Goal: Task Accomplishment & Management: Use online tool/utility

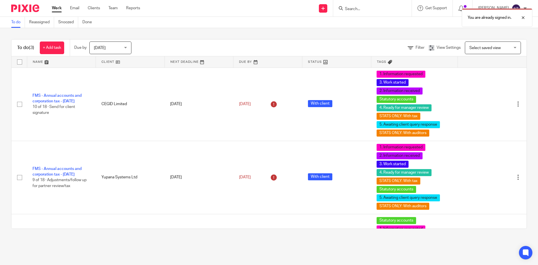
click at [391, 10] on div "You are already signed in." at bounding box center [401, 16] width 264 height 21
click at [368, 9] on div "You are already signed in." at bounding box center [401, 16] width 264 height 21
click at [523, 17] on div at bounding box center [519, 17] width 15 height 7
click at [368, 10] on input "Search" at bounding box center [370, 9] width 50 height 5
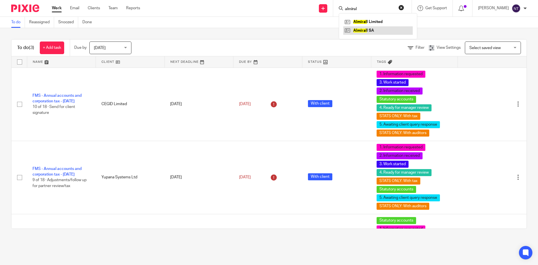
type input "almiral"
click at [387, 27] on link at bounding box center [378, 30] width 70 height 8
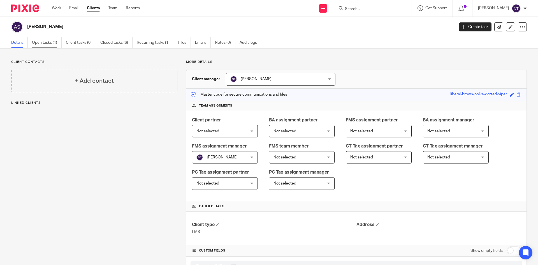
click at [47, 43] on link "Open tasks (1)" at bounding box center [47, 42] width 30 height 11
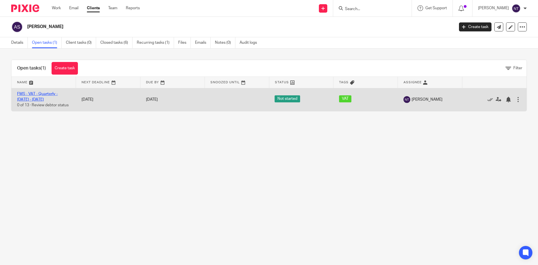
click at [58, 93] on link "FMS - VAT - Quarterly - [DATE] - [DATE]" at bounding box center [37, 97] width 41 height 10
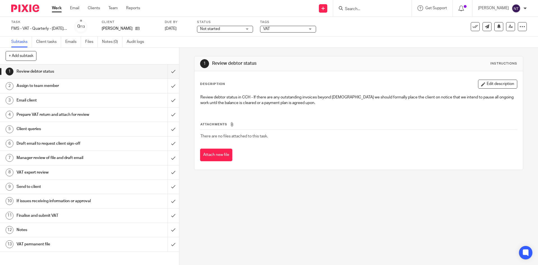
click at [86, 171] on h1 "VAT expert review" at bounding box center [65, 172] width 97 height 8
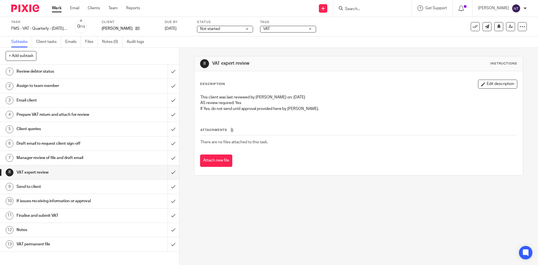
click at [239, 29] on span "Not started" at bounding box center [221, 29] width 42 height 6
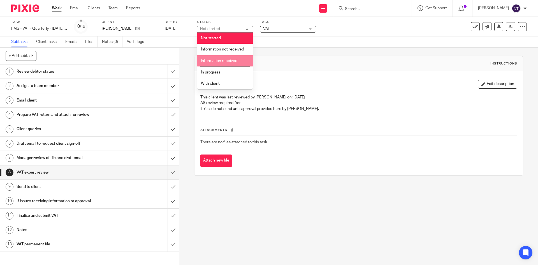
click at [234, 58] on li "Information received" at bounding box center [225, 60] width 56 height 11
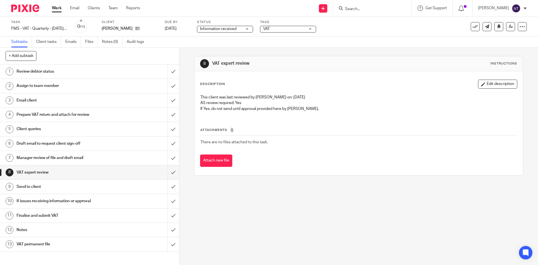
click at [282, 27] on span "VAT" at bounding box center [284, 29] width 42 height 6
click at [237, 28] on span "Information received" at bounding box center [221, 29] width 42 height 6
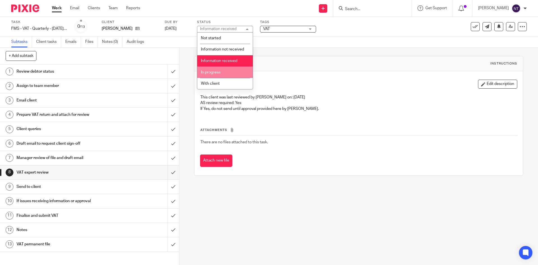
click at [235, 68] on li "In progress" at bounding box center [225, 71] width 56 height 11
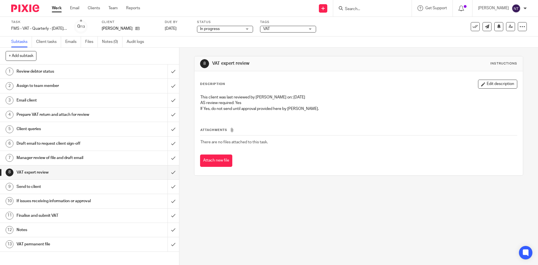
click at [283, 31] on span "VAT" at bounding box center [284, 29] width 42 height 6
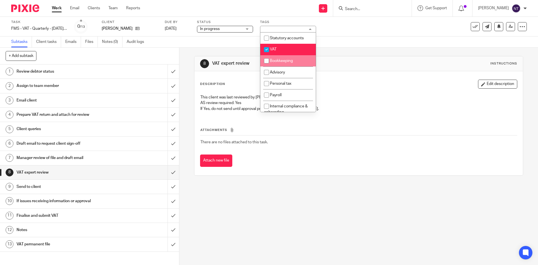
scroll to position [56, 0]
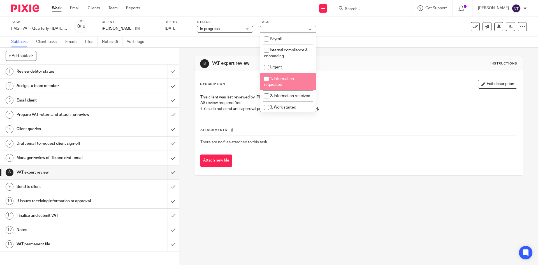
click at [289, 76] on li "1. Information requested" at bounding box center [288, 81] width 56 height 17
checkbox input "true"
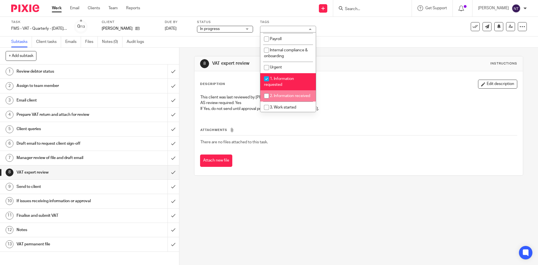
click at [295, 94] on li "2. Information received" at bounding box center [288, 95] width 56 height 11
checkbox input "true"
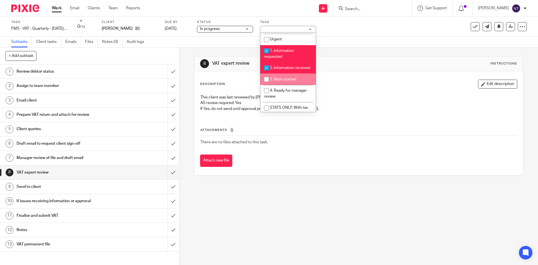
click at [294, 81] on span "3. Work started" at bounding box center [283, 79] width 26 height 4
checkbox input "true"
click at [350, 68] on div "8 VAT expert review Instructions" at bounding box center [359, 63] width 328 height 15
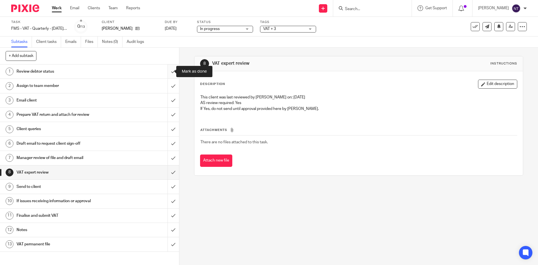
click at [167, 70] on input "submit" at bounding box center [89, 71] width 179 height 14
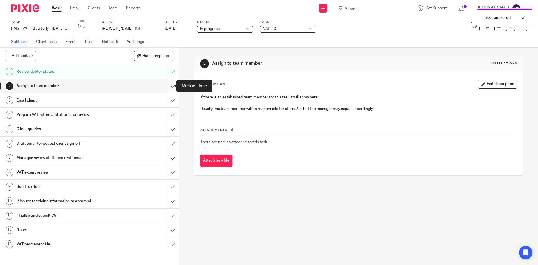
click at [168, 87] on input "submit" at bounding box center [89, 86] width 179 height 14
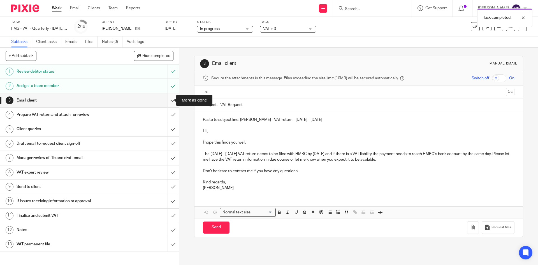
click at [164, 101] on input "submit" at bounding box center [89, 100] width 179 height 14
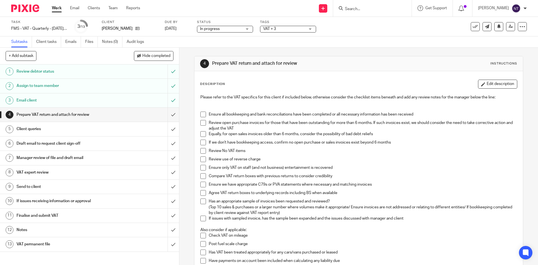
click at [272, 30] on span "VAT + 3" at bounding box center [269, 29] width 13 height 4
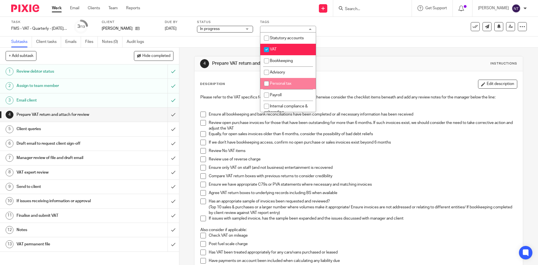
click at [187, 109] on div "4 Prepare VAT return and attach for review Instructions Description Edit descri…" at bounding box center [358, 156] width 359 height 217
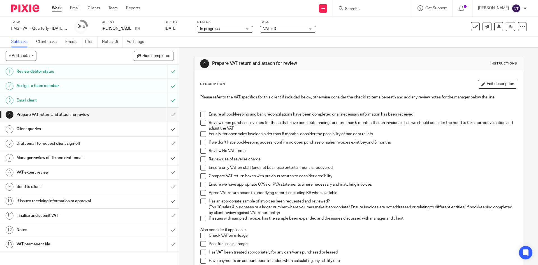
click at [202, 115] on span at bounding box center [203, 115] width 6 height 6
click at [202, 122] on span at bounding box center [203, 123] width 6 height 6
click at [203, 122] on span at bounding box center [203, 123] width 6 height 6
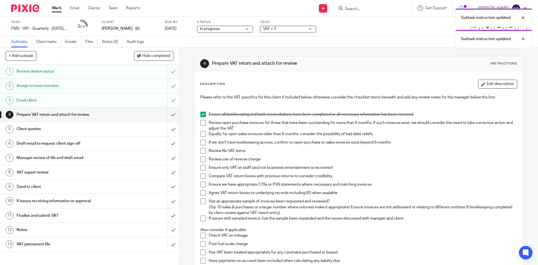
click at [201, 152] on span at bounding box center [203, 151] width 6 height 6
click at [203, 142] on span at bounding box center [203, 143] width 6 height 6
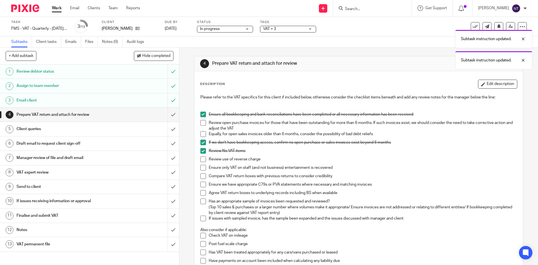
click at [203, 142] on span at bounding box center [203, 143] width 6 height 6
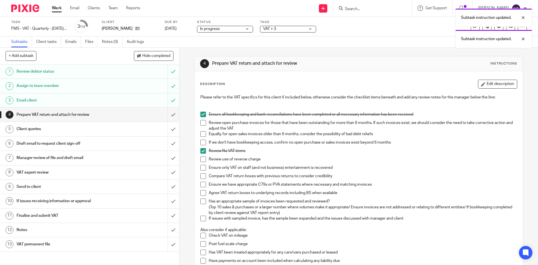
click at [203, 160] on span at bounding box center [203, 159] width 6 height 6
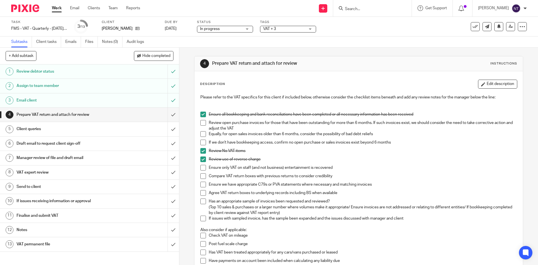
click at [201, 168] on span at bounding box center [203, 168] width 6 height 6
click at [200, 177] on span at bounding box center [203, 176] width 6 height 6
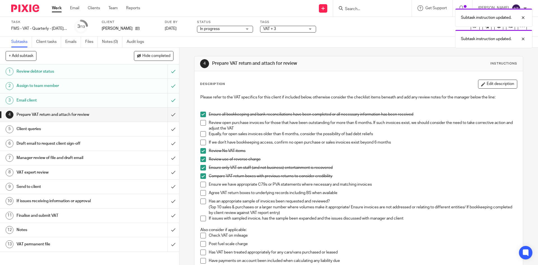
click at [200, 181] on li "Compare VAT return boxes with previous returns to consider credibility" at bounding box center [358, 177] width 316 height 8
click at [200, 184] on span at bounding box center [203, 185] width 6 height 6
click at [200, 191] on span at bounding box center [203, 193] width 6 height 6
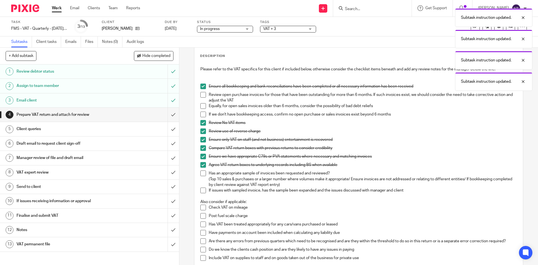
scroll to position [56, 0]
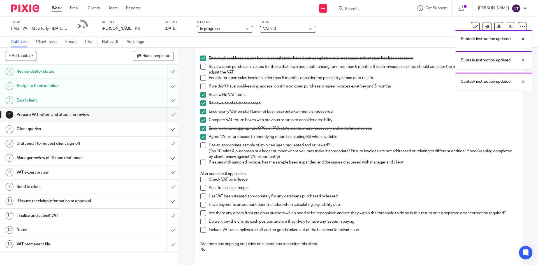
click at [202, 145] on span at bounding box center [203, 145] width 6 height 6
click at [202, 164] on span at bounding box center [203, 163] width 6 height 6
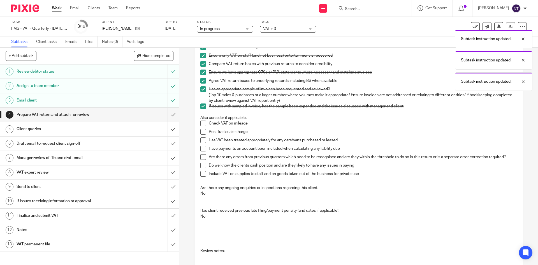
click at [203, 123] on span at bounding box center [203, 124] width 6 height 6
click at [198, 133] on div "Please refer to the VAT specifics for this client if included below, otherwise …" at bounding box center [359, 119] width 322 height 278
click at [200, 133] on span at bounding box center [203, 132] width 6 height 6
click at [202, 141] on span at bounding box center [203, 140] width 6 height 6
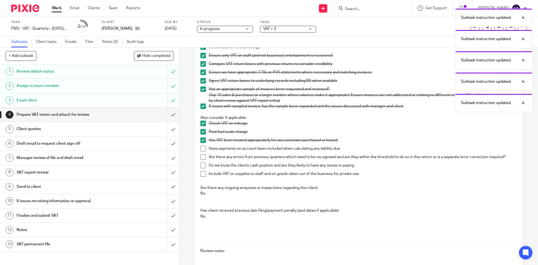
click at [202, 151] on span at bounding box center [203, 149] width 6 height 6
click at [203, 157] on span at bounding box center [203, 157] width 6 height 6
drag, startPoint x: 204, startPoint y: 164, endPoint x: 204, endPoint y: 168, distance: 3.9
click at [204, 165] on span at bounding box center [203, 166] width 6 height 6
click at [204, 172] on span at bounding box center [203, 174] width 6 height 6
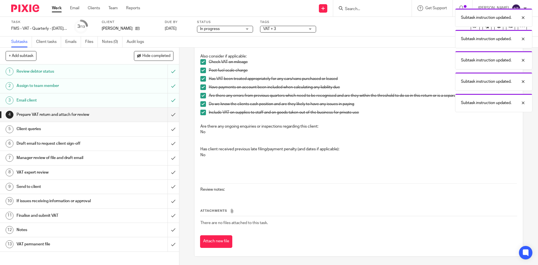
scroll to position [61, 0]
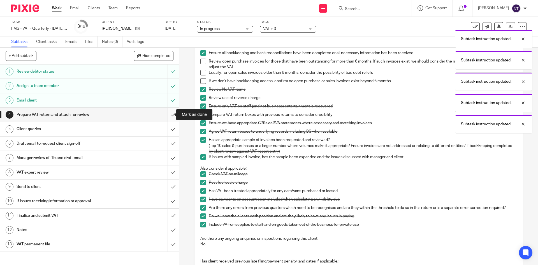
click at [170, 115] on input "submit" at bounding box center [89, 115] width 179 height 14
